Goal: Task Accomplishment & Management: Use online tool/utility

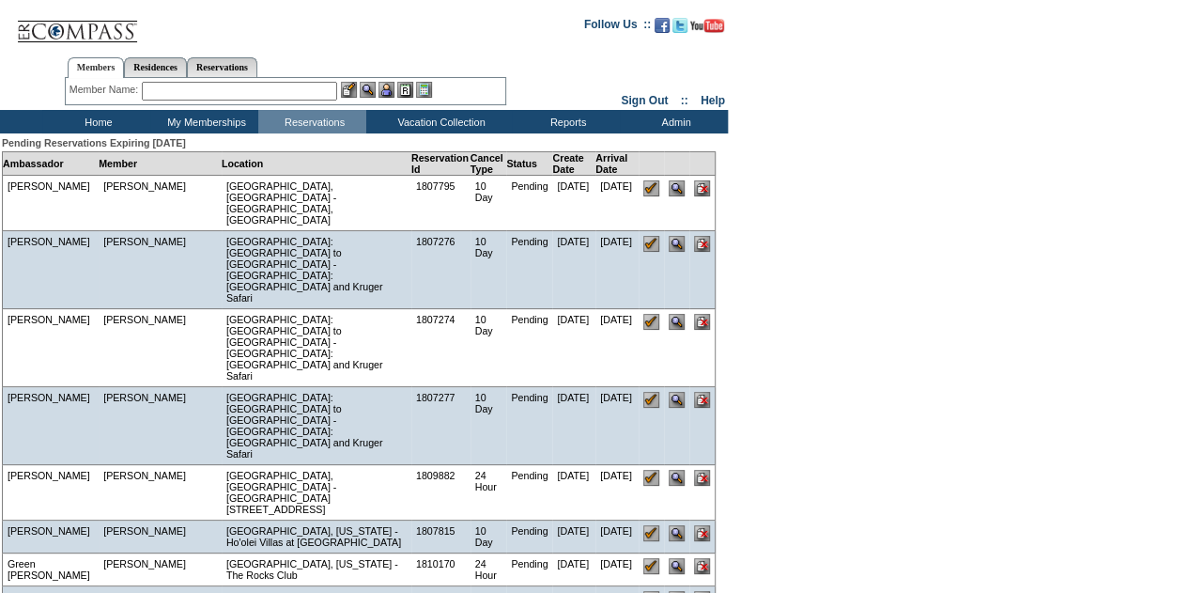
click at [183, 90] on input "text" at bounding box center [239, 91] width 195 height 19
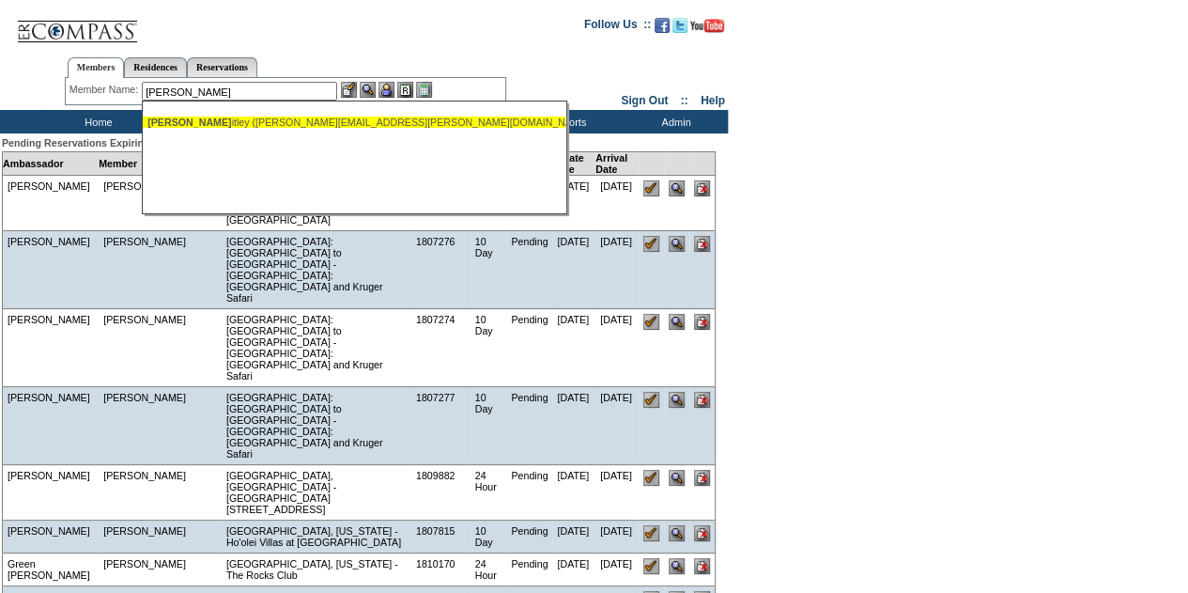
click at [229, 123] on div "Collins, Wh itley (whitley.collins@cbre.com)" at bounding box center [353, 121] width 413 height 11
type input "Collins, Whitley (whitley.collins@cbre.com)"
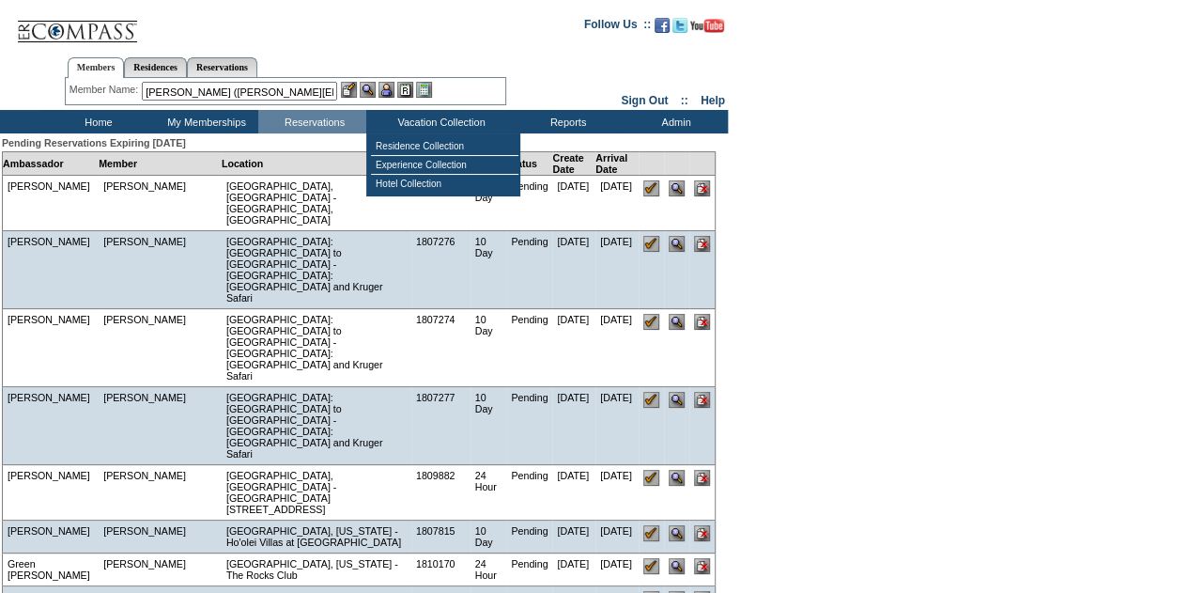
click at [392, 85] on img at bounding box center [387, 90] width 16 height 16
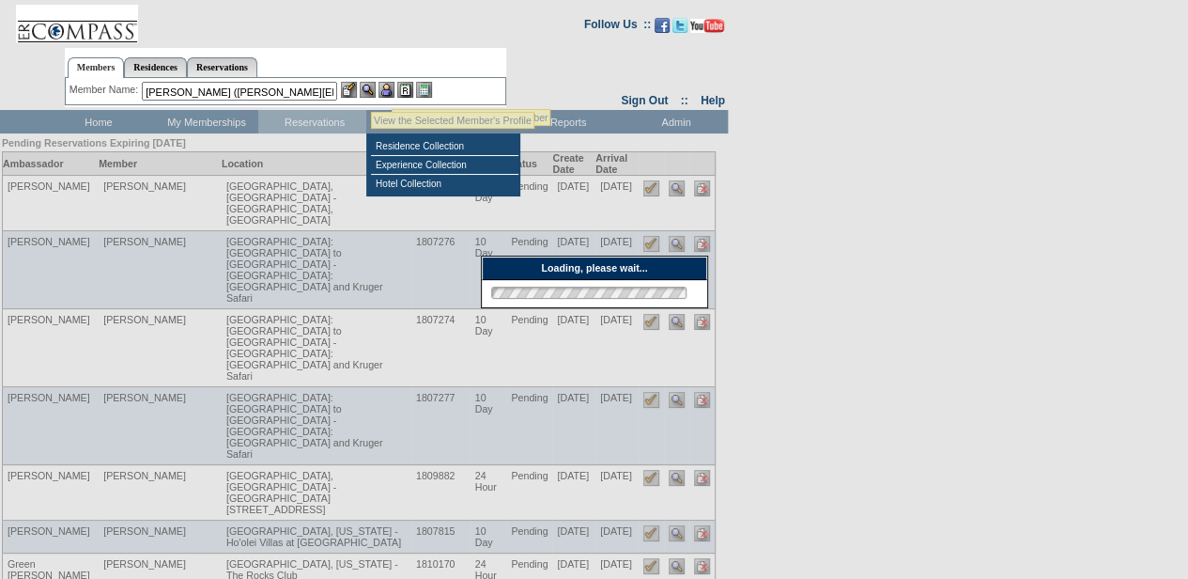
click at [371, 88] on img at bounding box center [368, 90] width 16 height 16
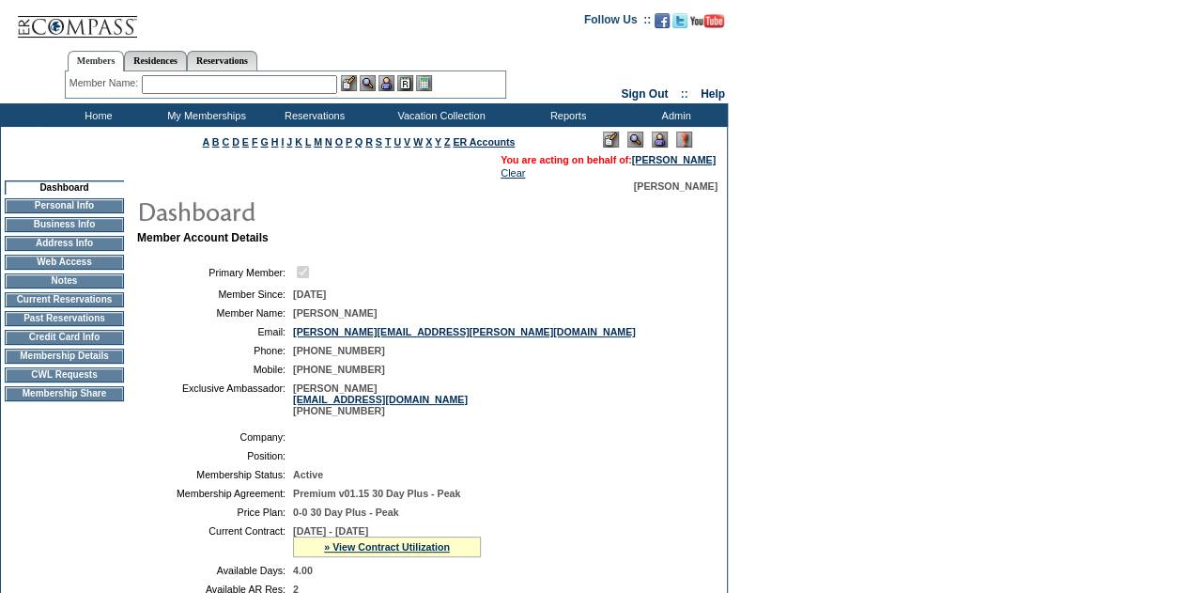
click at [69, 382] on td "CWL Requests" at bounding box center [64, 374] width 119 height 15
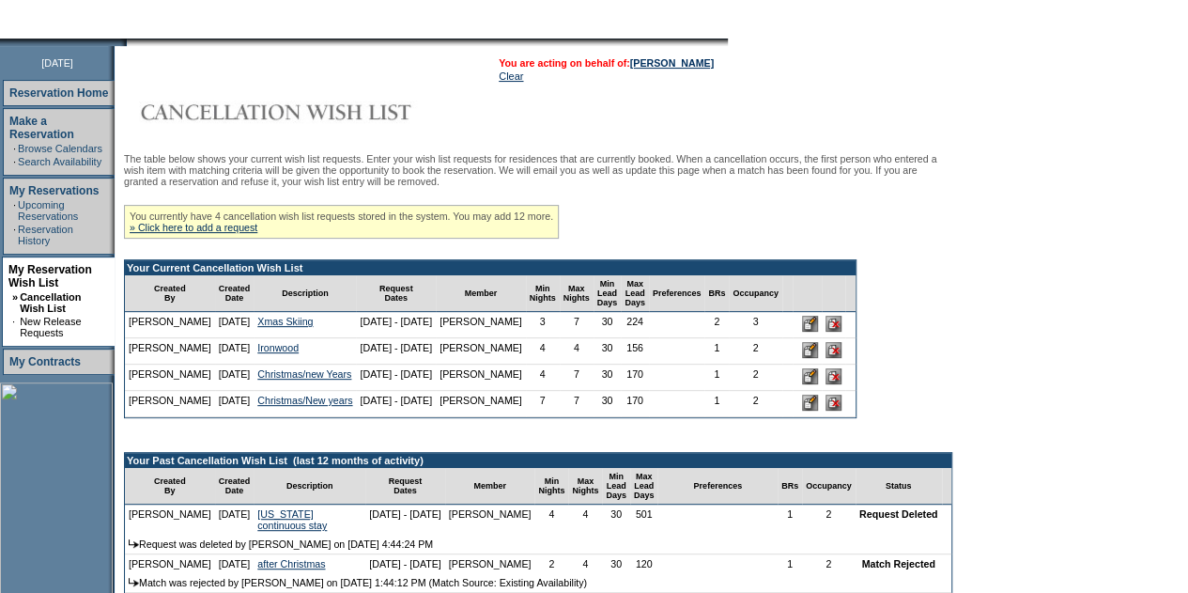
scroll to position [282, 0]
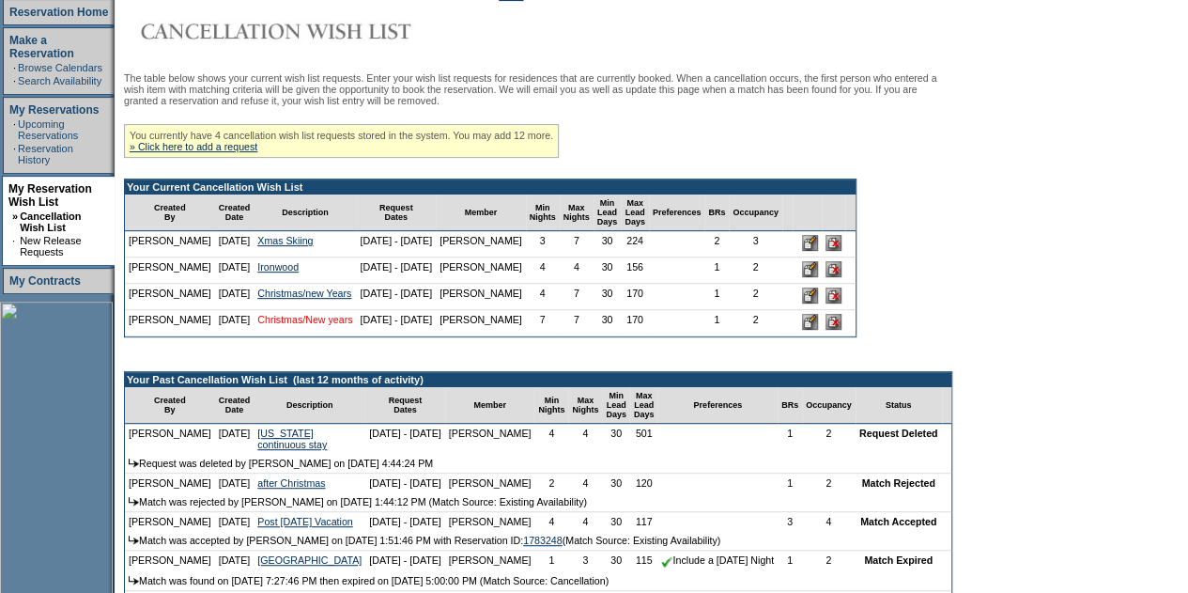
click at [352, 325] on link "Christmas/New years" at bounding box center [304, 319] width 95 height 11
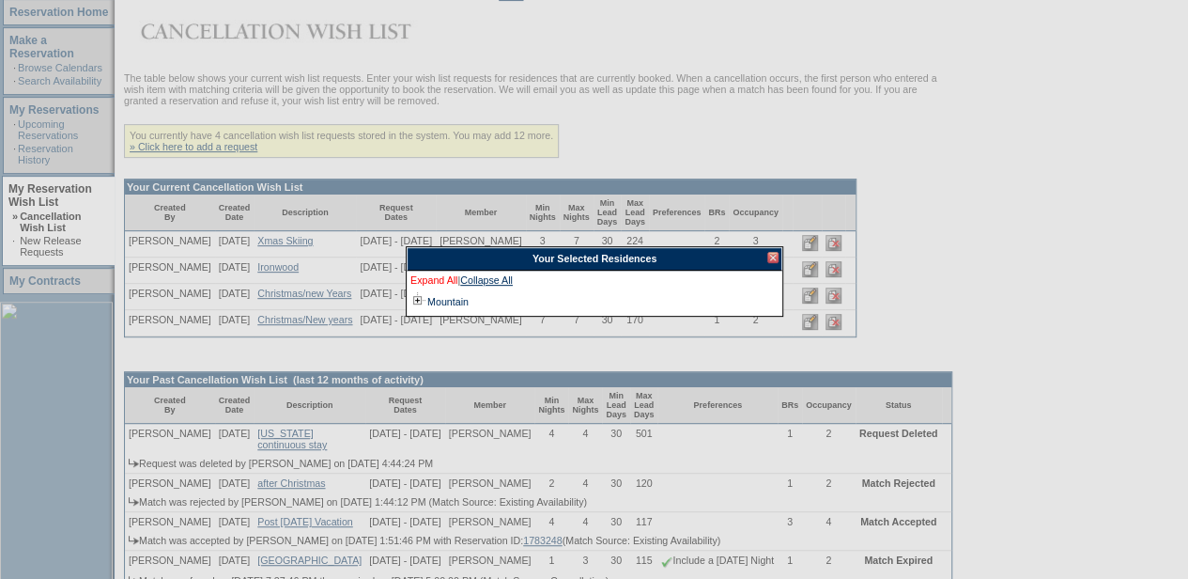
click at [441, 279] on link "Expand All" at bounding box center [433, 282] width 47 height 17
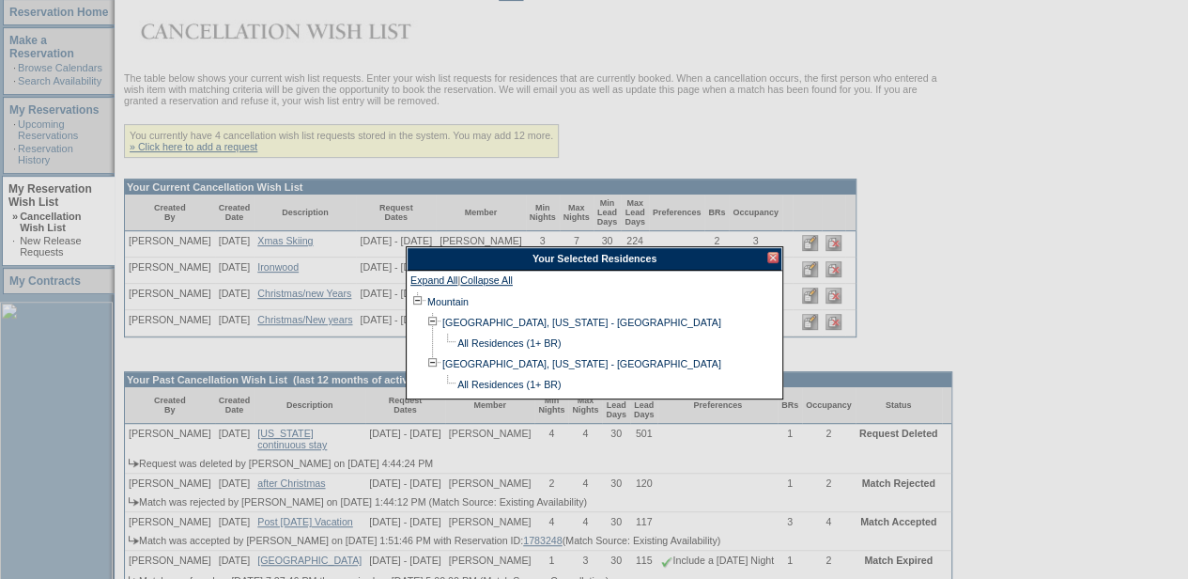
click at [776, 253] on div at bounding box center [772, 257] width 11 height 11
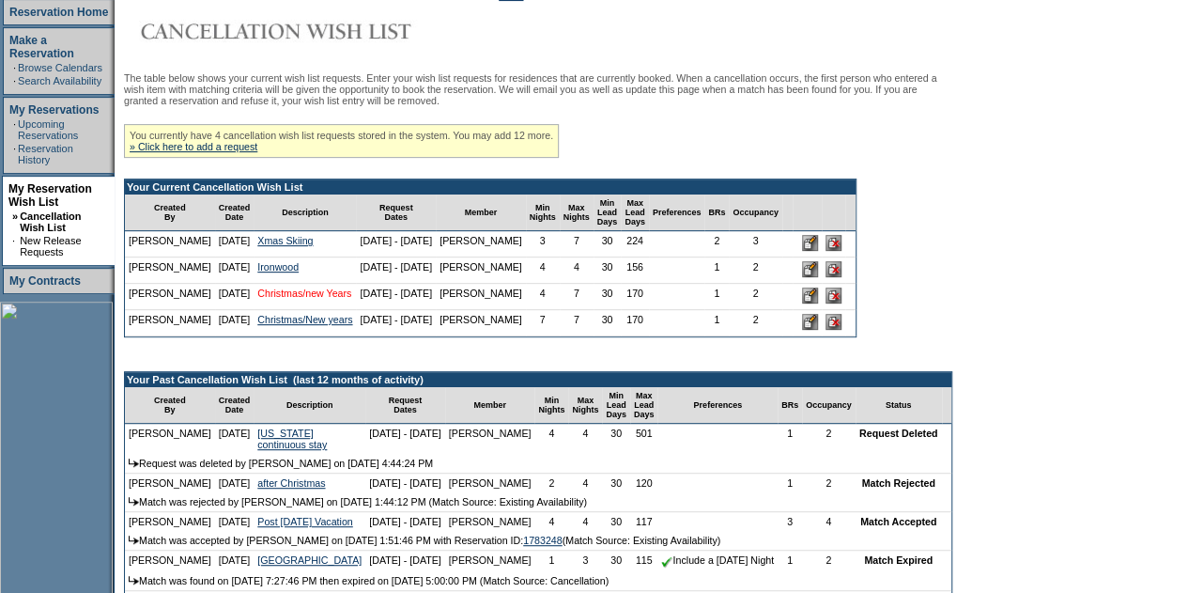
click at [314, 299] on link "Christmas/new Years" at bounding box center [304, 292] width 94 height 11
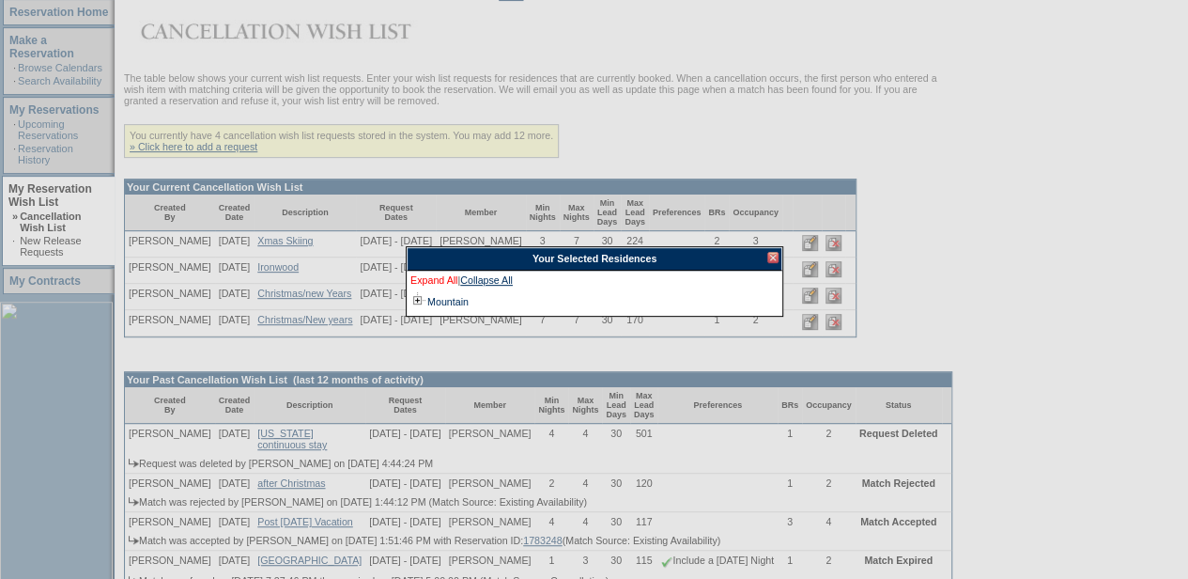
click at [444, 277] on link "Expand All" at bounding box center [433, 282] width 47 height 17
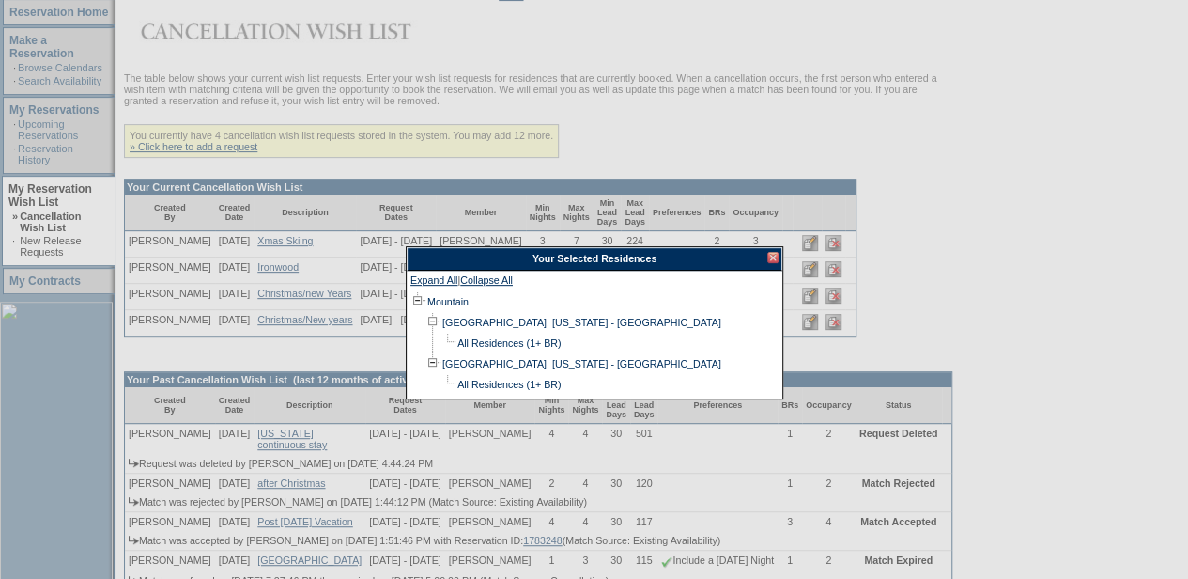
click at [772, 255] on div at bounding box center [772, 257] width 11 height 11
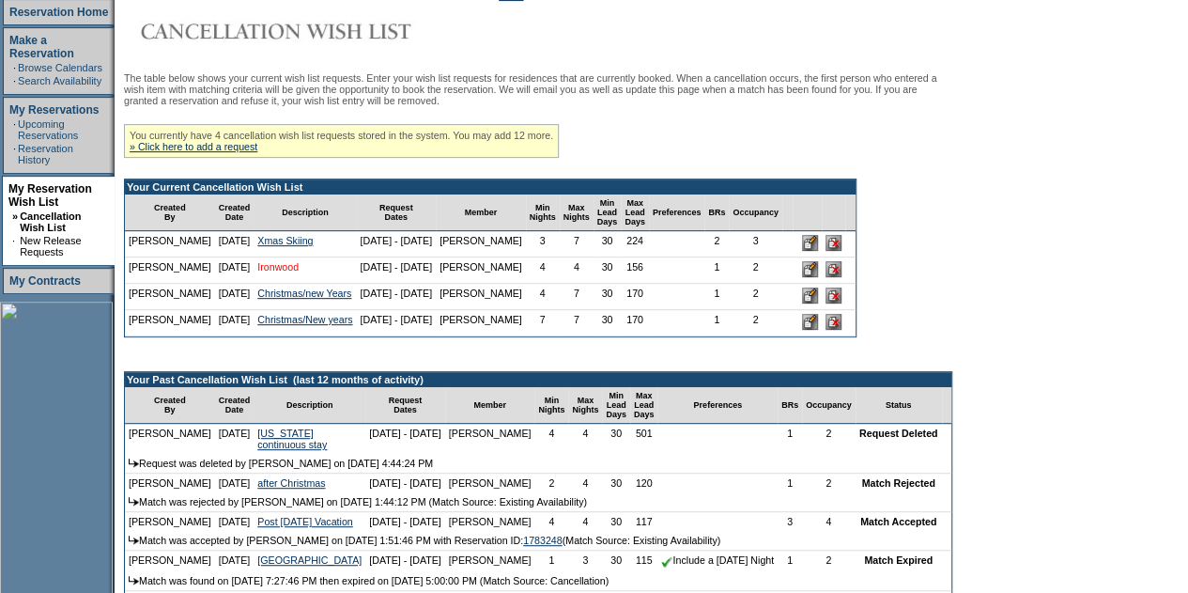
click at [299, 272] on link "Ironwood" at bounding box center [277, 266] width 41 height 11
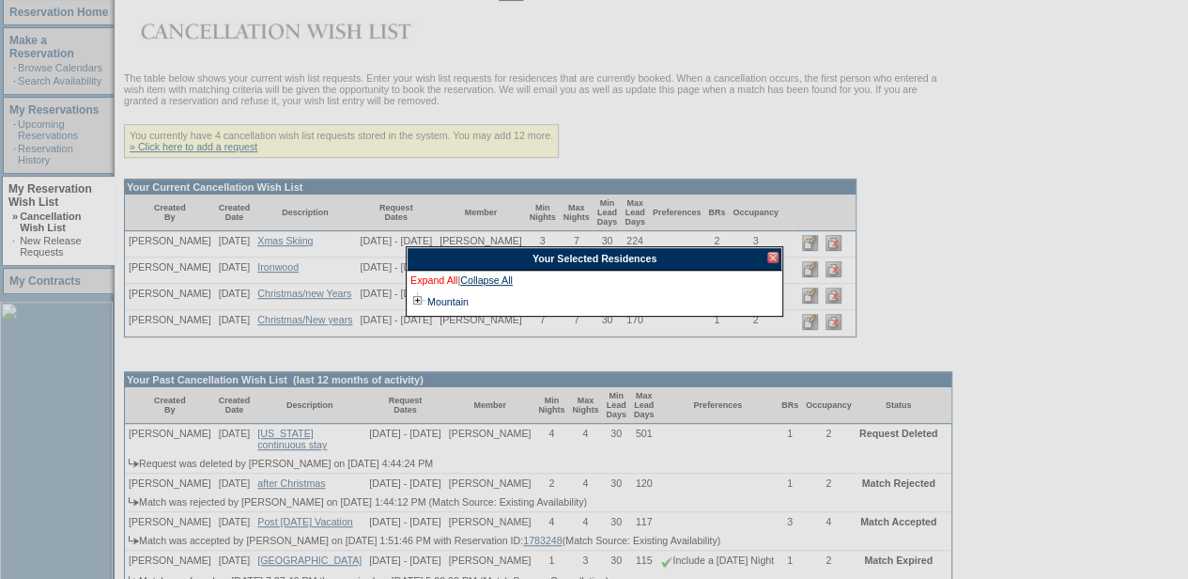
click at [440, 283] on link "Expand All" at bounding box center [433, 282] width 47 height 17
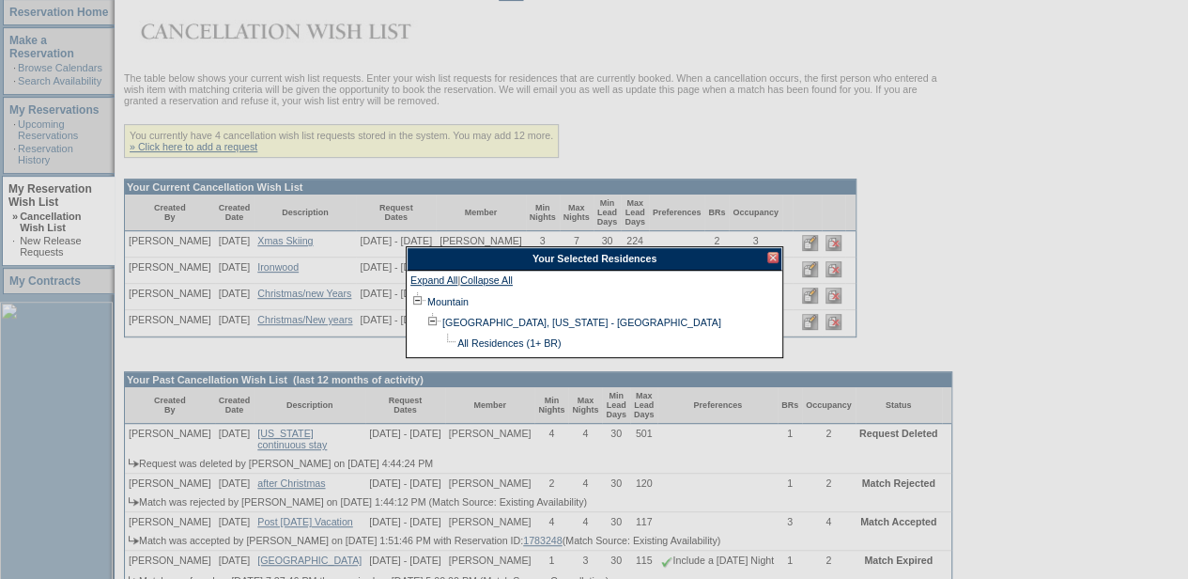
click at [776, 252] on div at bounding box center [772, 257] width 11 height 11
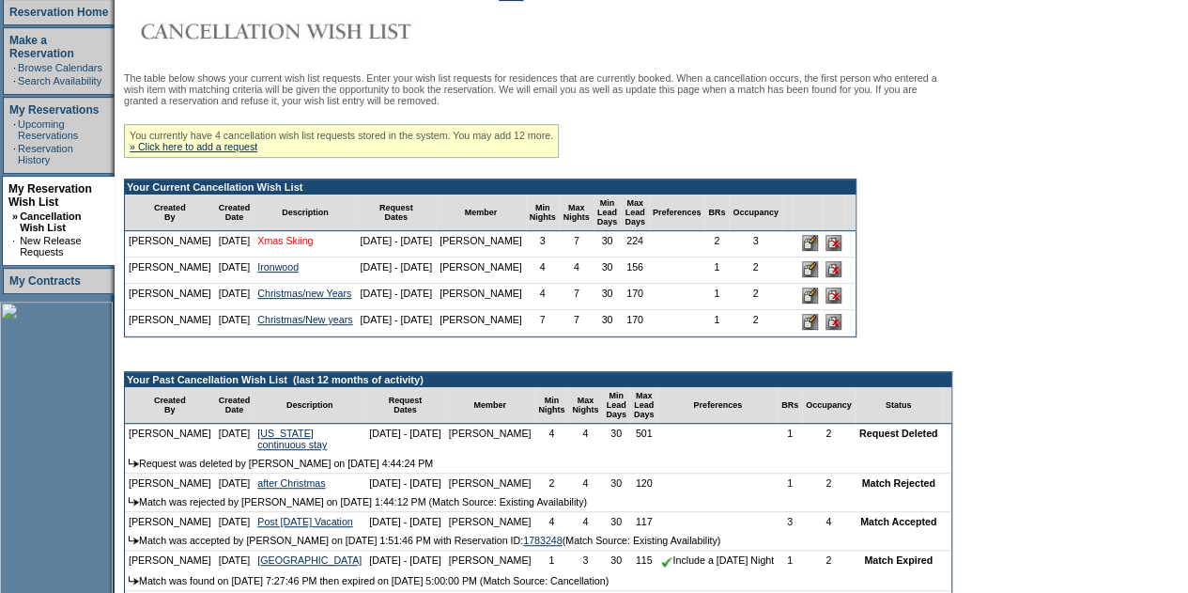
click at [312, 246] on link "Xmas Skiing" at bounding box center [284, 240] width 55 height 11
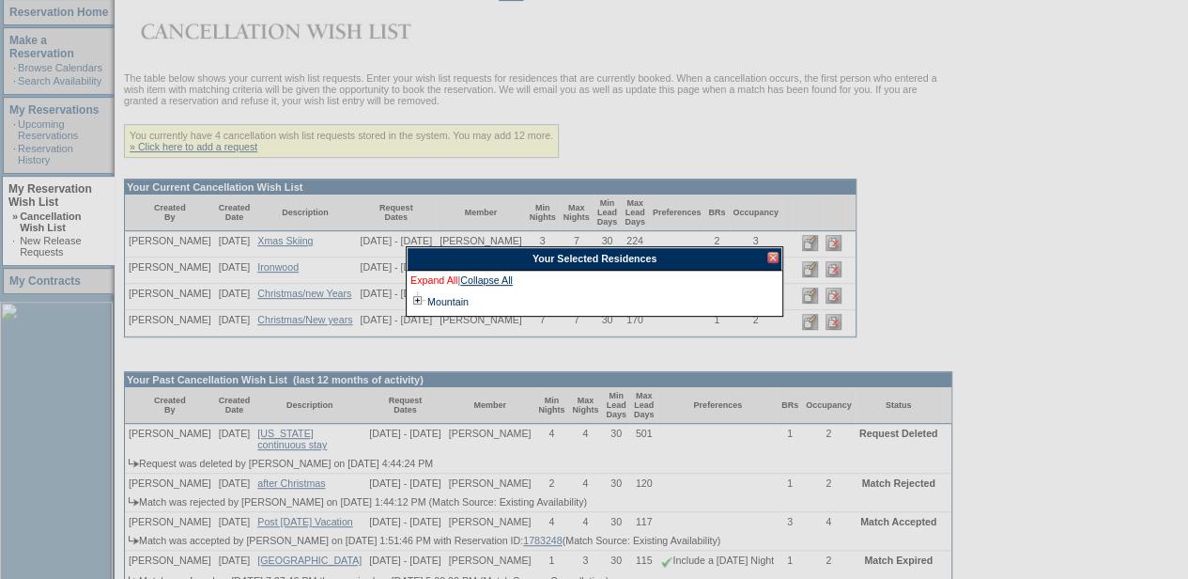
click at [426, 275] on link "Expand All" at bounding box center [433, 282] width 47 height 17
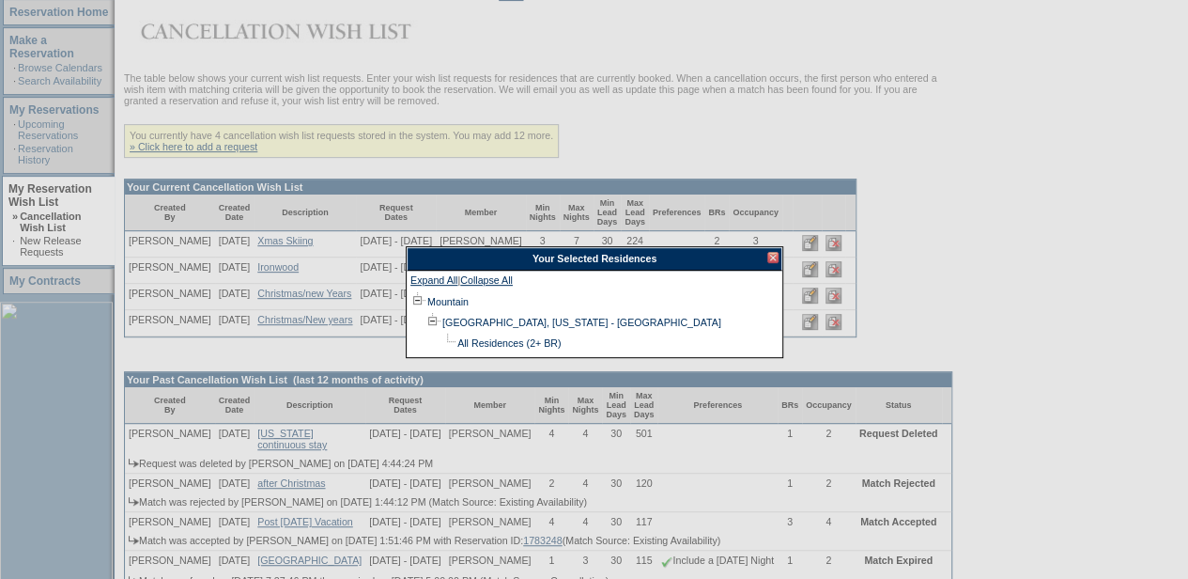
click at [770, 262] on div at bounding box center [772, 257] width 11 height 11
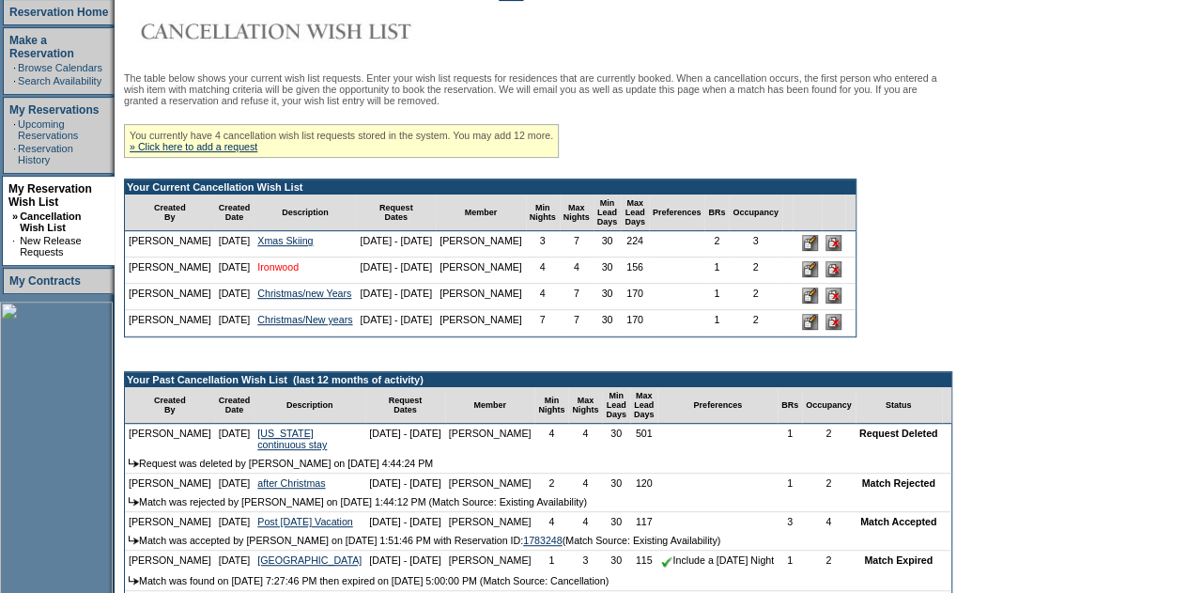
click at [297, 272] on link "Ironwood" at bounding box center [277, 266] width 41 height 11
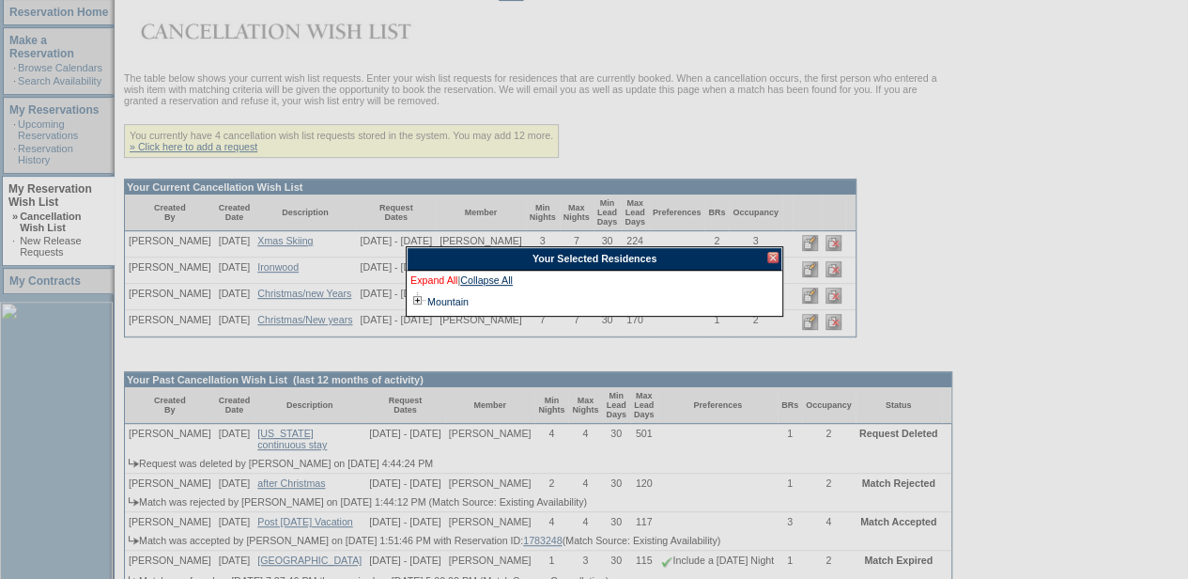
click at [445, 278] on link "Expand All" at bounding box center [433, 282] width 47 height 17
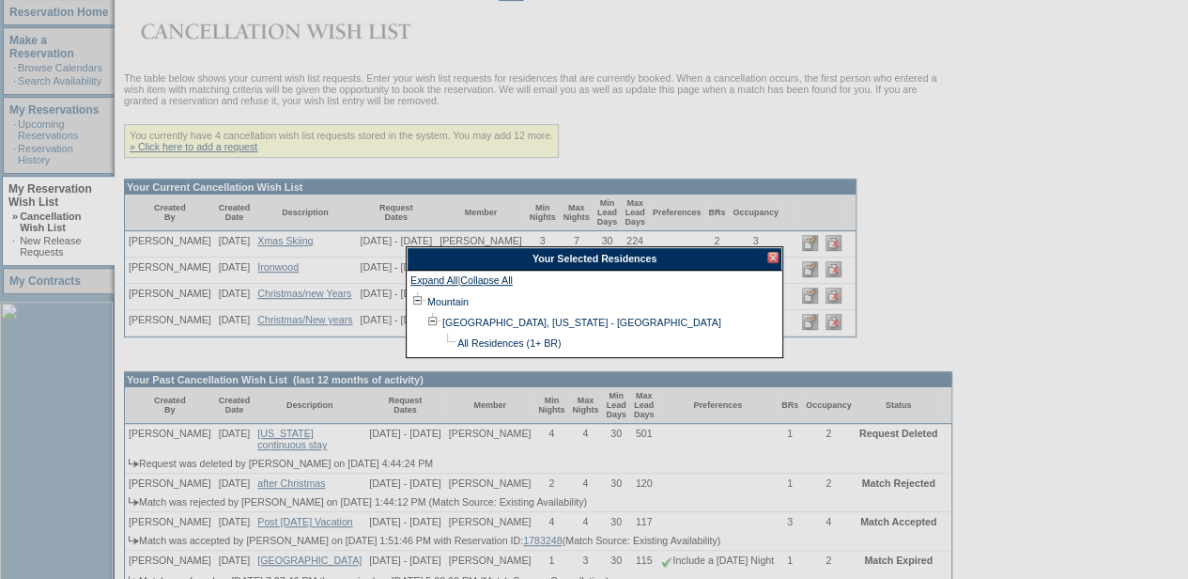
click at [772, 255] on div at bounding box center [772, 257] width 11 height 11
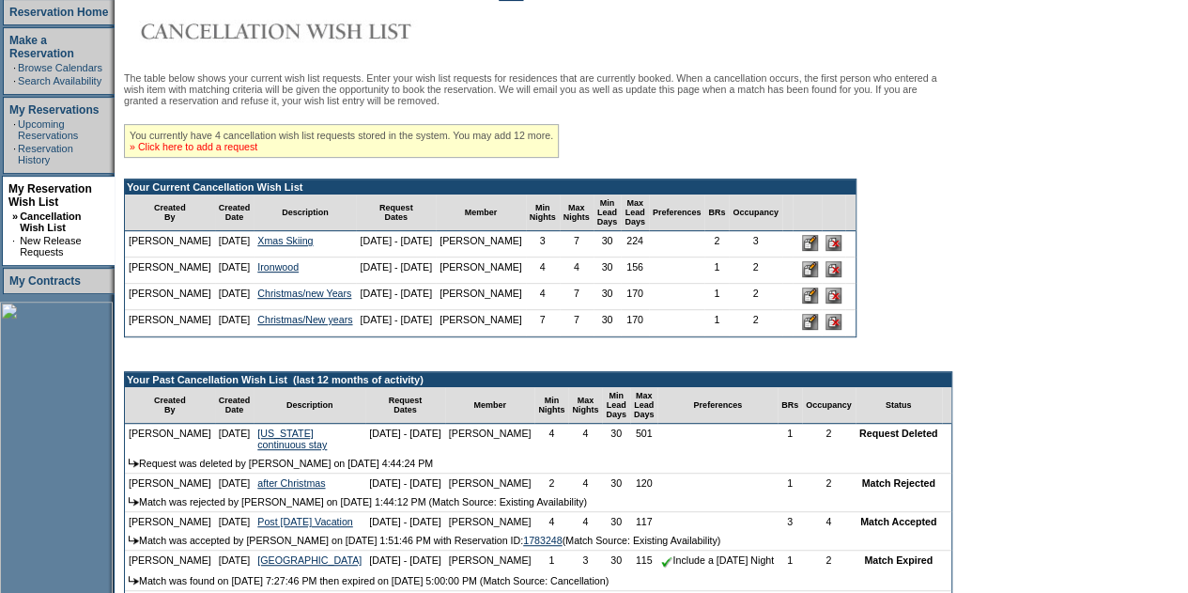
click at [240, 152] on link "» Click here to add a request" at bounding box center [194, 146] width 128 height 11
